Goal: Task Accomplishment & Management: Manage account settings

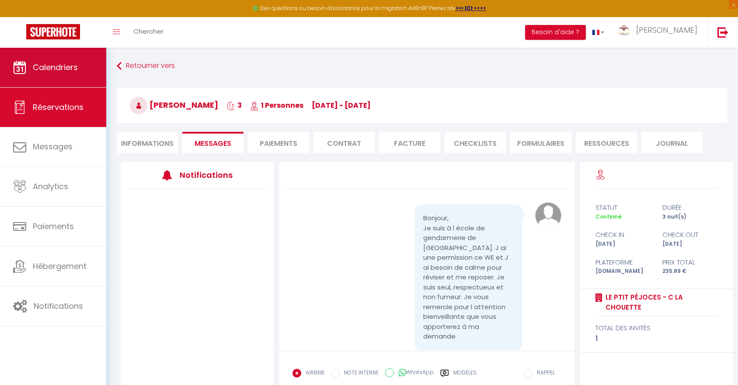
scroll to position [360, 0]
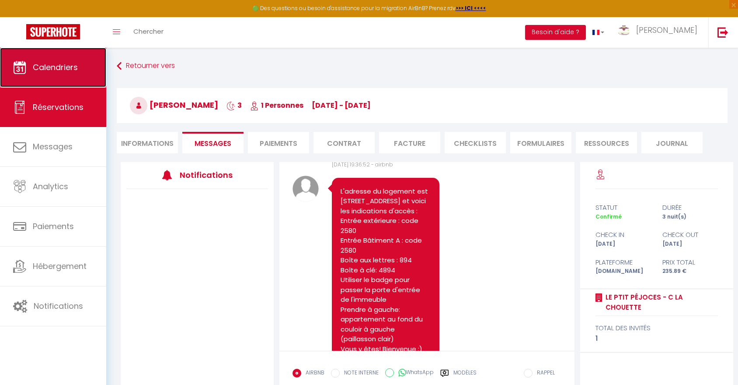
click at [70, 70] on span "Calendriers" at bounding box center [55, 67] width 45 height 11
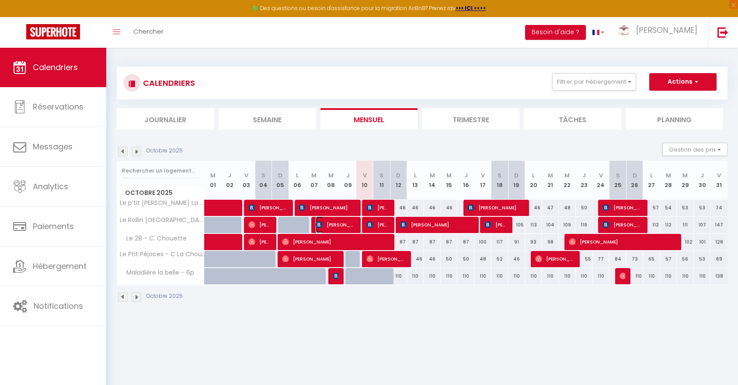
click at [346, 223] on span "[PERSON_NAME]" at bounding box center [336, 224] width 40 height 17
select select "OK"
select select "1"
select select "0"
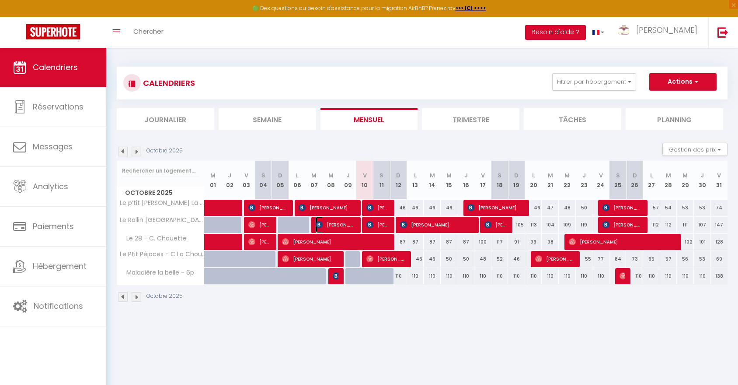
select select "1"
select select
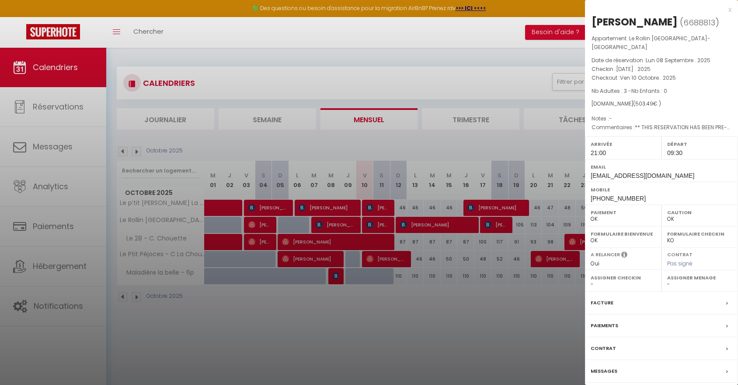
click at [598, 298] on label "Facture" at bounding box center [602, 302] width 23 height 9
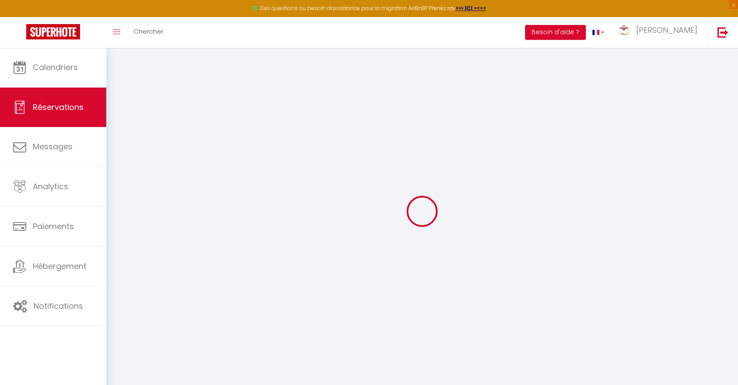
select select "cleaning"
select select "taxes"
select select
checkbox input "false"
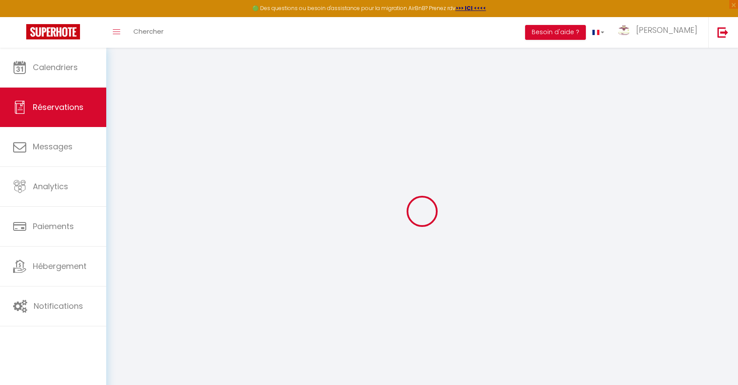
select select
checkbox input "false"
type textarea "** THIS RESERVATION HAS BEEN PRE-PAID ** BOOKING NOTE : Payment charge is EUR 7…"
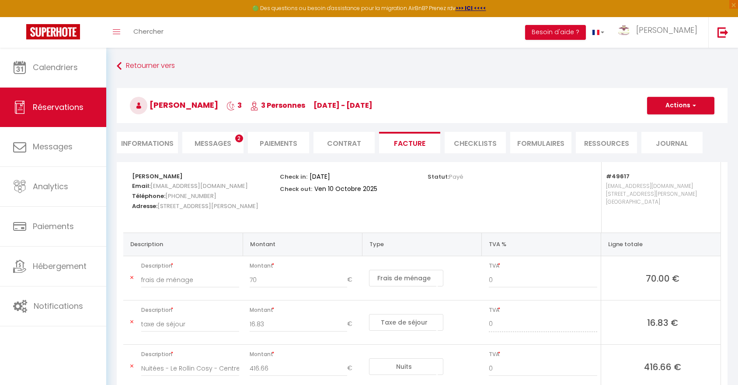
click at [219, 140] on span "Messages" at bounding box center [213, 143] width 37 height 10
